Goal: Task Accomplishment & Management: Complete application form

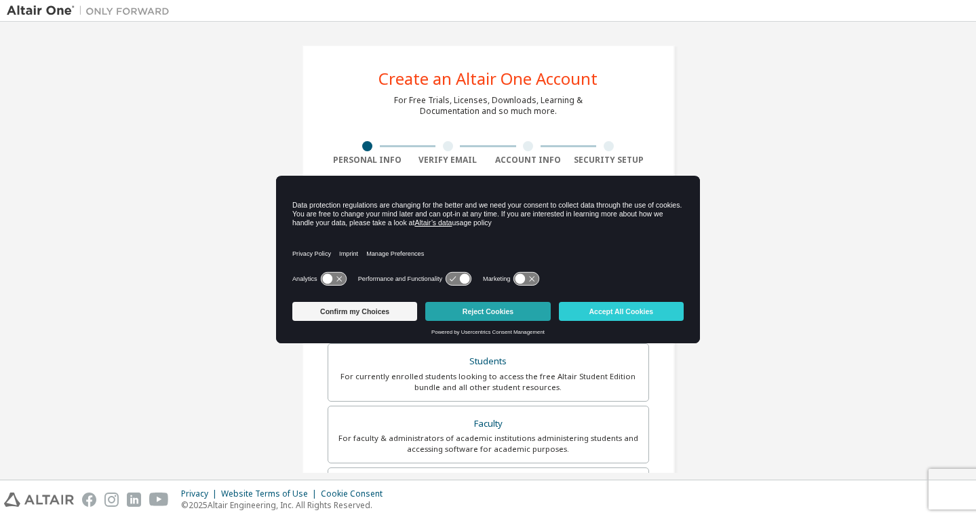
click at [488, 315] on button "Reject Cookies" at bounding box center [487, 311] width 125 height 19
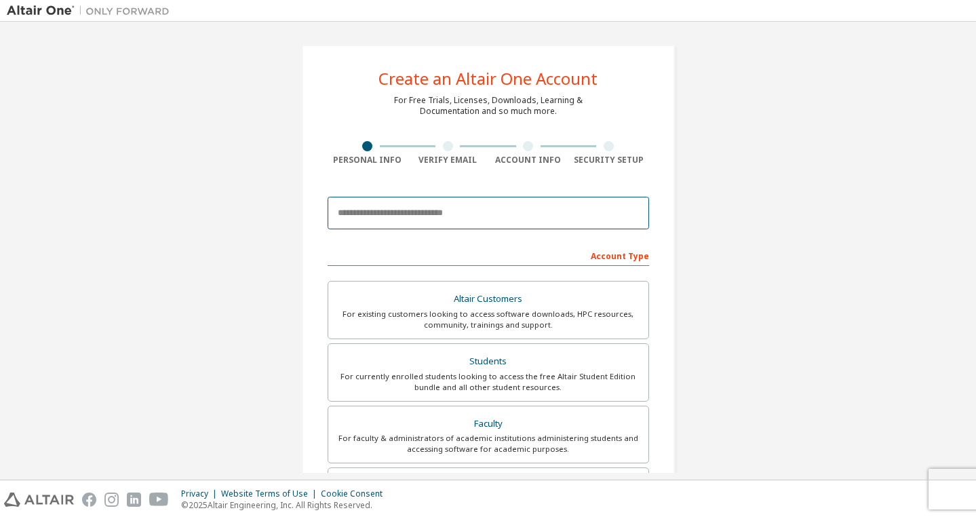
click at [444, 213] on input "email" at bounding box center [489, 213] width 322 height 33
type input "**********"
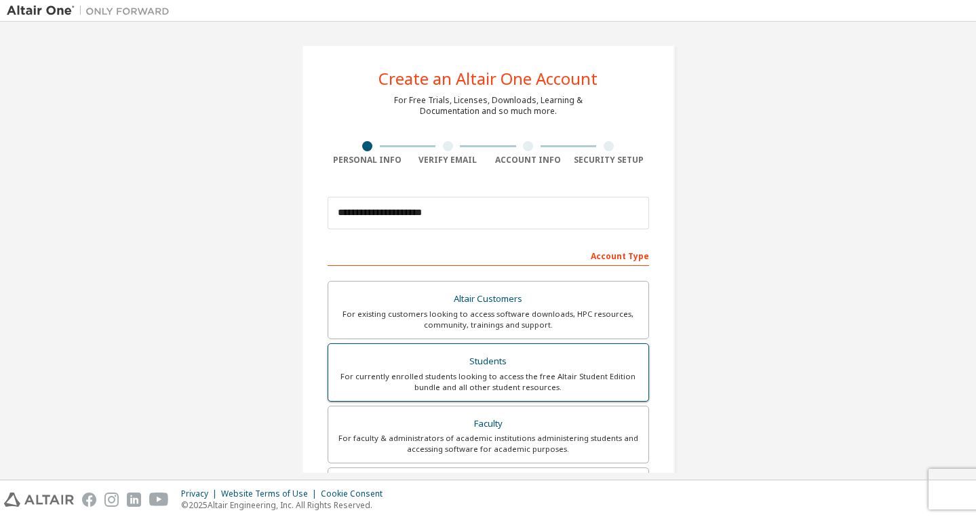
click at [461, 376] on div "For currently enrolled students looking to access the free Altair Student Editi…" at bounding box center [488, 382] width 304 height 22
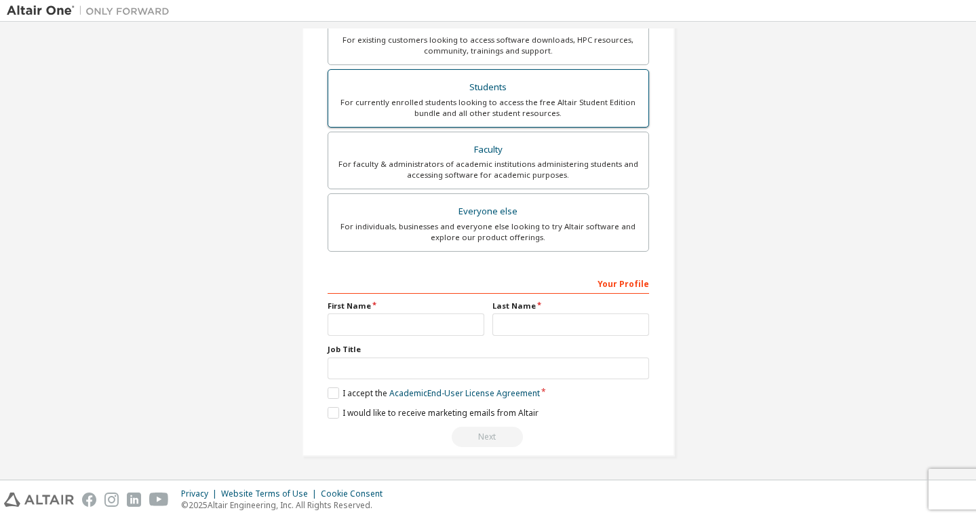
scroll to position [273, 0]
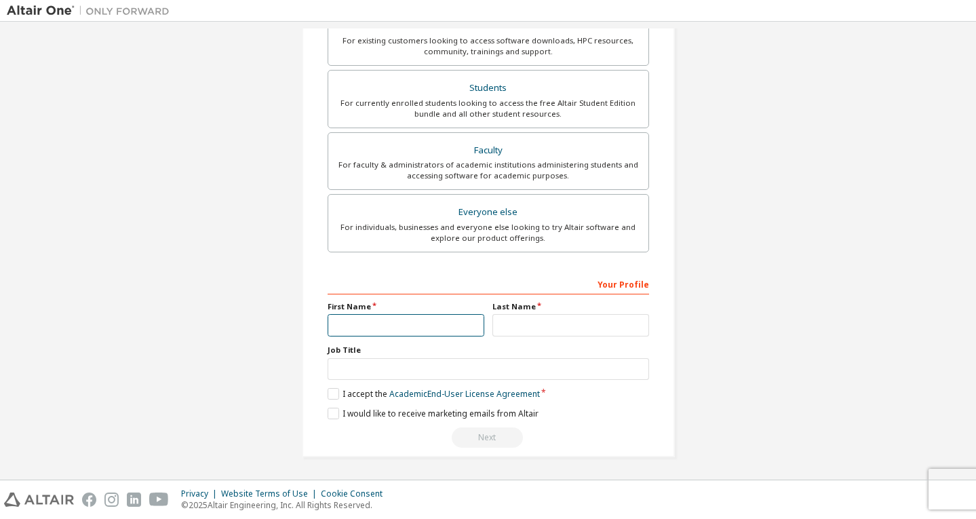
click at [452, 326] on input "text" at bounding box center [406, 325] width 157 height 22
type input "********"
click at [587, 326] on input "text" at bounding box center [571, 325] width 157 height 22
type input "*"
type input "**********"
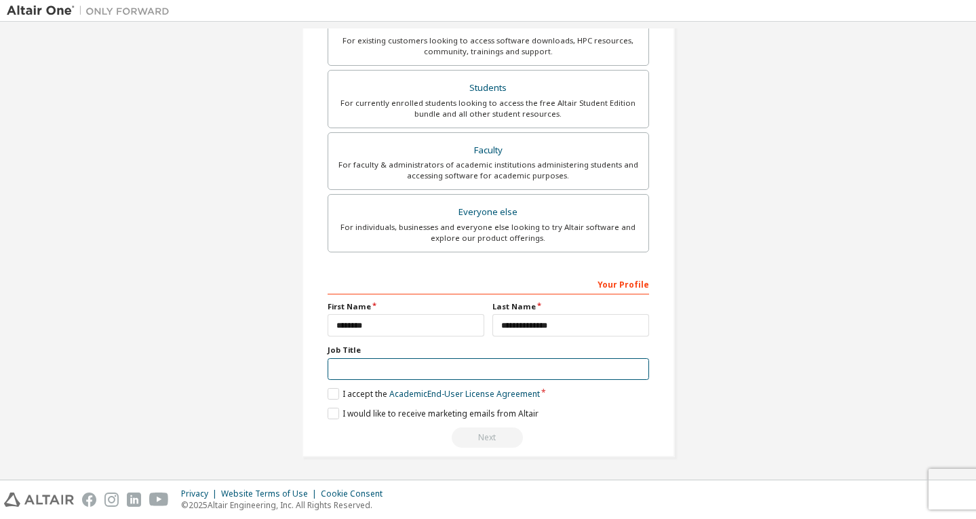
click at [506, 379] on input "text" at bounding box center [489, 369] width 322 height 22
type input "*******"
click at [335, 396] on label "I accept the Academic End-User License Agreement" at bounding box center [434, 394] width 212 height 12
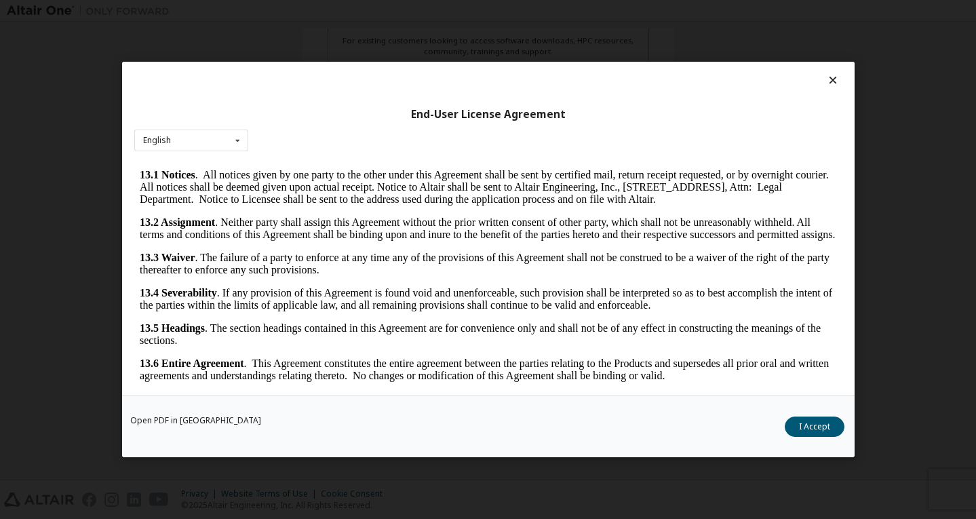
scroll to position [2266, 0]
click at [811, 421] on button "I Accept" at bounding box center [815, 427] width 60 height 20
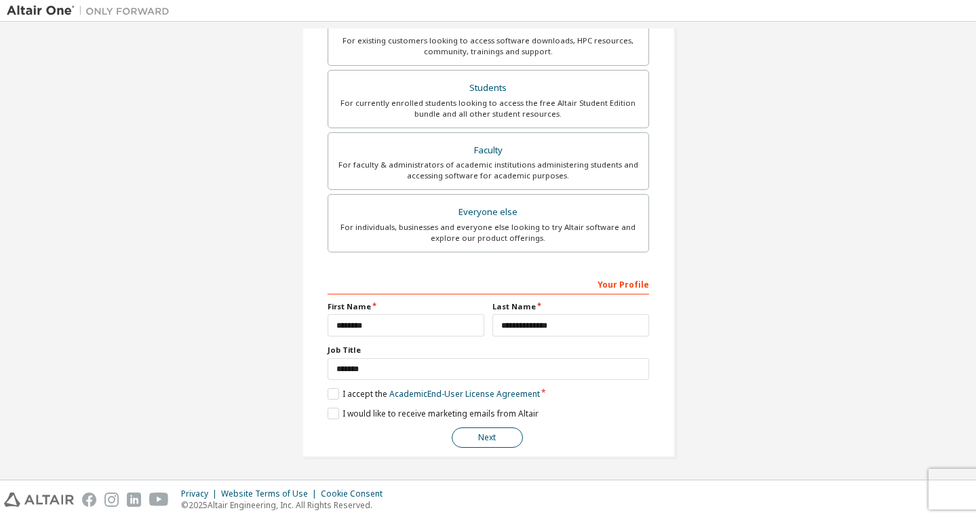
click at [499, 433] on button "Next" at bounding box center [487, 437] width 71 height 20
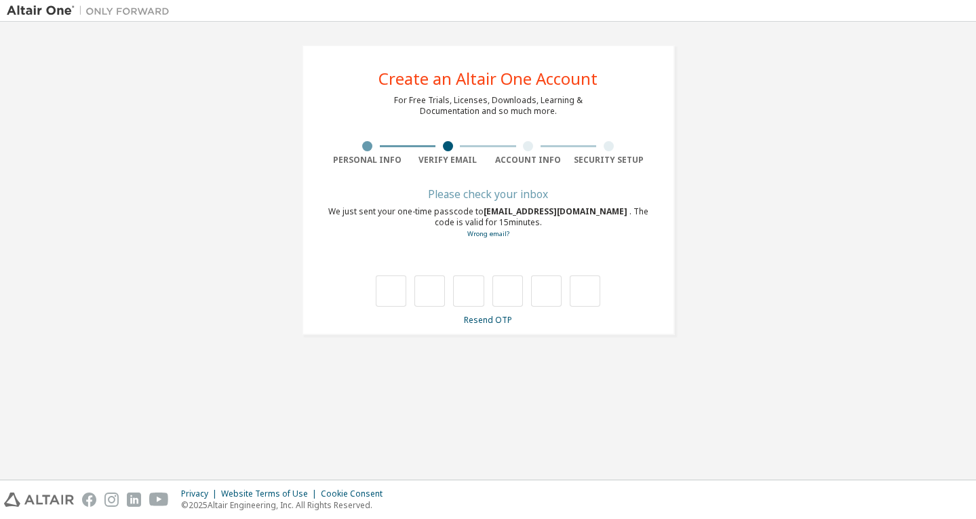
type input "*"
click at [436, 291] on input "*" at bounding box center [429, 290] width 31 height 31
click at [428, 295] on input "text" at bounding box center [429, 290] width 31 height 31
type input "*"
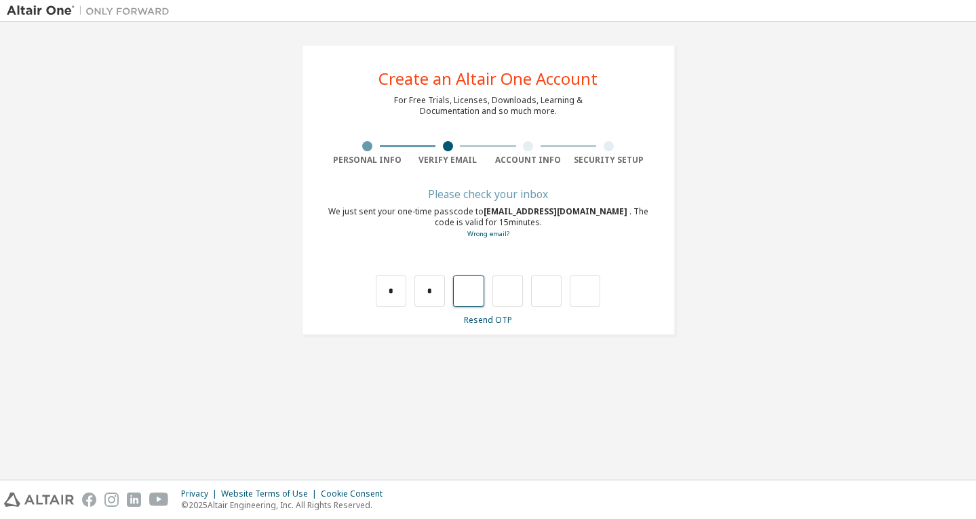
type input "*"
